Goal: Task Accomplishment & Management: Manage account settings

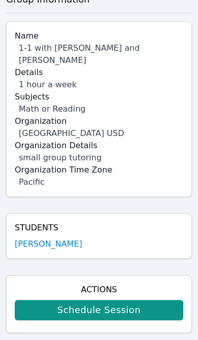
scroll to position [82, 0]
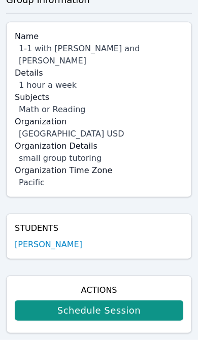
click at [72, 240] on link "Isabella Arauz-Benitez" at bounding box center [48, 244] width 67 height 12
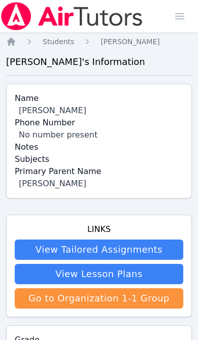
click at [59, 40] on span "Students" at bounding box center [58, 42] width 31 height 8
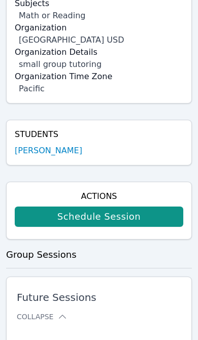
scroll to position [176, 0]
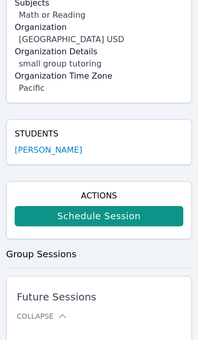
click at [57, 144] on link "[PERSON_NAME]" at bounding box center [48, 150] width 67 height 12
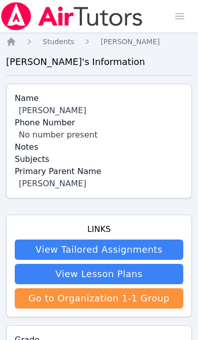
click at [144, 298] on link "Go to Organization 1-1 Group" at bounding box center [99, 298] width 168 height 20
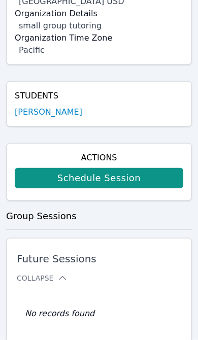
scroll to position [215, 0]
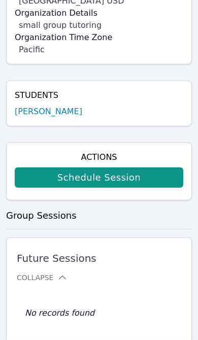
click at [171, 167] on link "Schedule Session" at bounding box center [99, 177] width 168 height 20
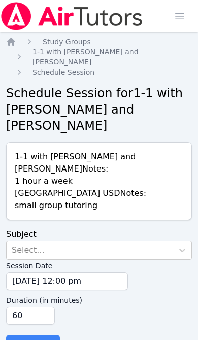
click at [15, 42] on icon "Breadcrumb" at bounding box center [11, 42] width 10 height 10
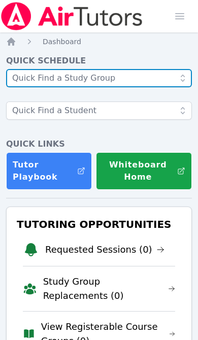
click at [151, 79] on input "text" at bounding box center [99, 78] width 186 height 18
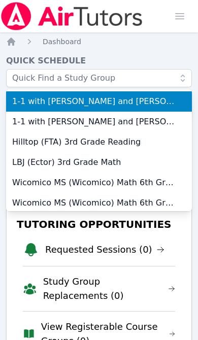
click at [163, 122] on span "1-1 with Isabella Arauz-Benitez and Elizabeth Hays" at bounding box center [98, 122] width 173 height 12
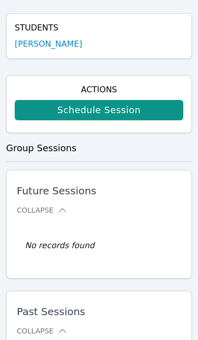
scroll to position [142, 0]
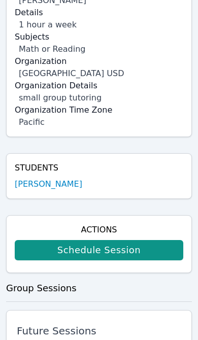
click at [76, 186] on link "[PERSON_NAME]" at bounding box center [48, 184] width 67 height 12
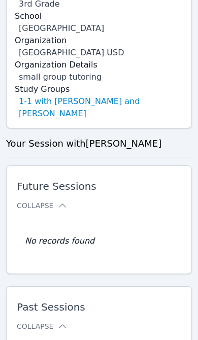
click at [168, 104] on link "1-1 with [PERSON_NAME] and [PERSON_NAME]" at bounding box center [101, 107] width 164 height 24
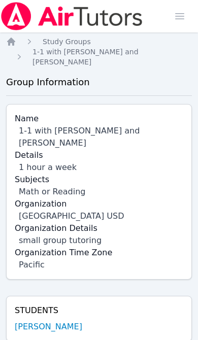
click at [15, 37] on icon "Breadcrumb" at bounding box center [11, 42] width 10 height 10
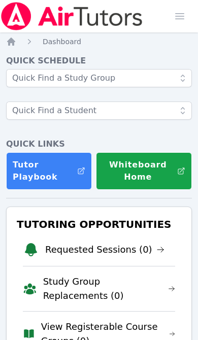
click at [180, 18] on span "button" at bounding box center [179, 16] width 22 height 22
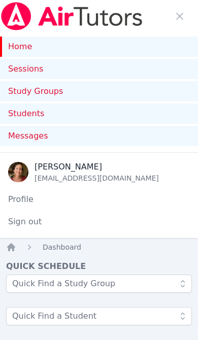
click at [39, 94] on link "Study Groups" at bounding box center [99, 91] width 198 height 20
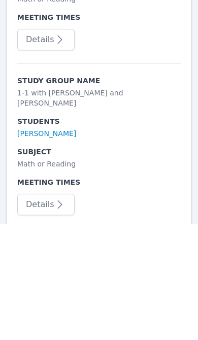
scroll to position [1198, 0]
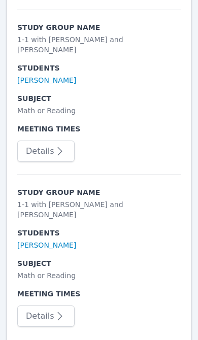
click at [71, 240] on link "Isabella Arauz-Benitez" at bounding box center [46, 245] width 59 height 10
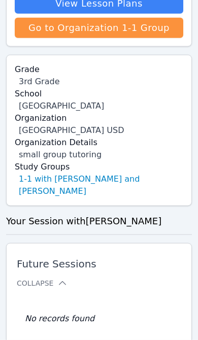
scroll to position [448, 0]
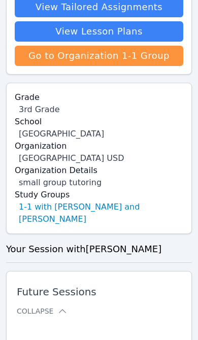
click at [145, 209] on link "1-1 with [PERSON_NAME] and [PERSON_NAME]" at bounding box center [101, 213] width 164 height 24
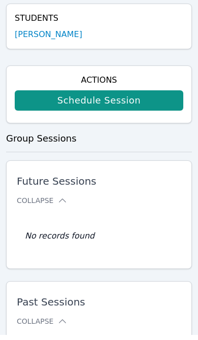
scroll to position [492, 0]
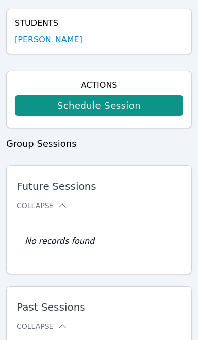
click at [82, 42] on link "[PERSON_NAME]" at bounding box center [48, 39] width 67 height 12
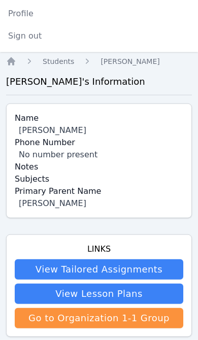
scroll to position [97, 0]
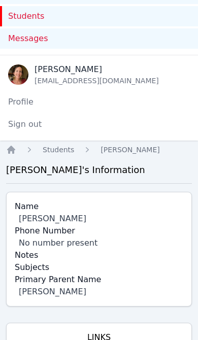
click at [74, 294] on div "[PERSON_NAME]" at bounding box center [101, 291] width 164 height 12
click at [67, 291] on div "[PERSON_NAME]" at bounding box center [101, 291] width 164 height 12
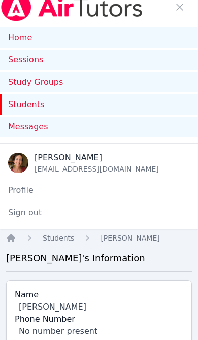
scroll to position [0, 0]
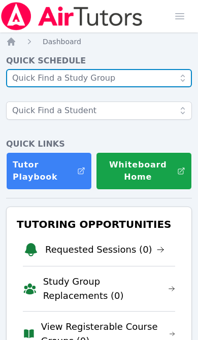
click at [139, 76] on input "text" at bounding box center [99, 78] width 186 height 18
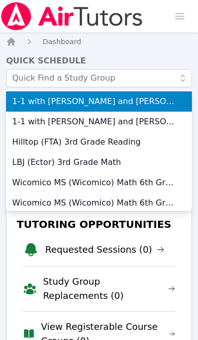
click at [153, 57] on h4 "Quick Schedule" at bounding box center [99, 61] width 186 height 12
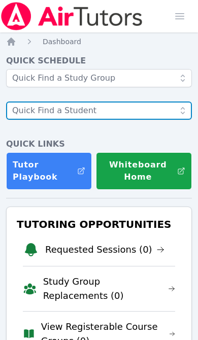
click at [154, 104] on input "text" at bounding box center [99, 110] width 186 height 18
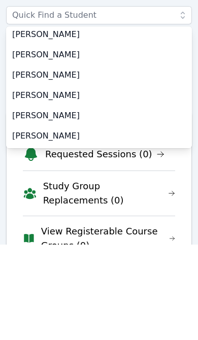
scroll to position [95, 0]
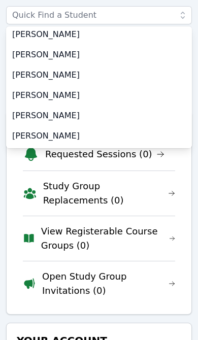
click at [20, 289] on div "Tutoring Opportunities Requested Sessions (0) Study Group Replacements (0) View…" at bounding box center [99, 212] width 186 height 203
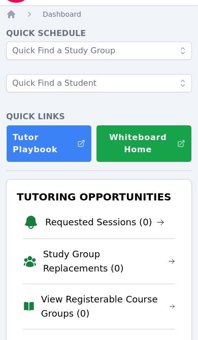
scroll to position [0, 0]
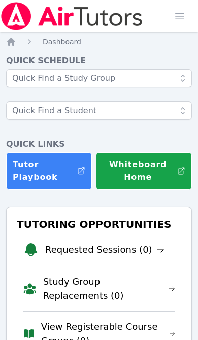
click at [183, 15] on span "button" at bounding box center [179, 16] width 22 height 22
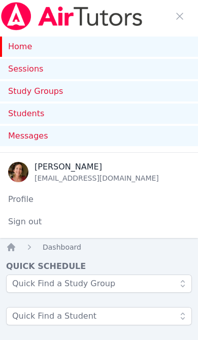
click at [111, 68] on link "Sessions" at bounding box center [99, 69] width 198 height 20
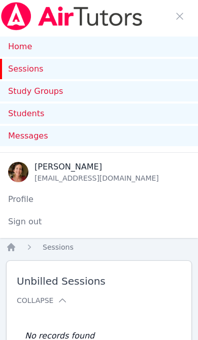
click at [45, 91] on link "Study Groups" at bounding box center [99, 91] width 198 height 20
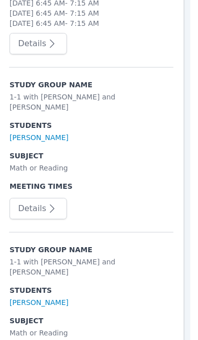
scroll to position [1198, 4]
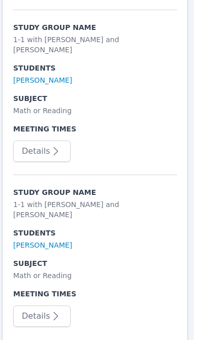
click at [62, 240] on link "[PERSON_NAME]" at bounding box center [42, 245] width 59 height 10
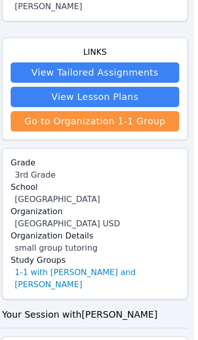
scroll to position [383, 4]
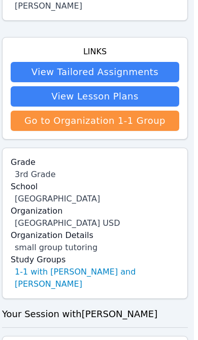
click at [103, 278] on link "1-1 with [PERSON_NAME] and [PERSON_NAME]" at bounding box center [97, 278] width 164 height 24
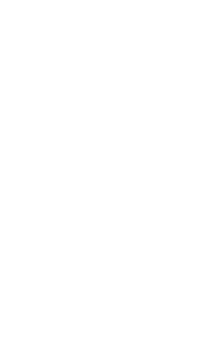
scroll to position [0, 4]
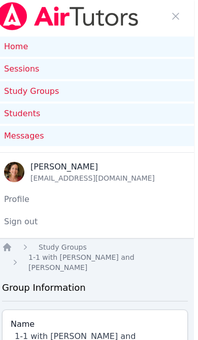
click at [21, 70] on link "Sessions" at bounding box center [95, 69] width 198 height 20
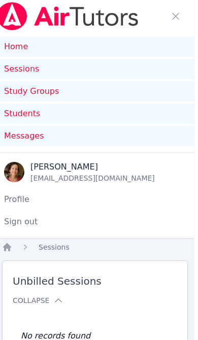
click at [22, 45] on link "Home" at bounding box center [95, 47] width 198 height 20
